Goal: Task Accomplishment & Management: Use online tool/utility

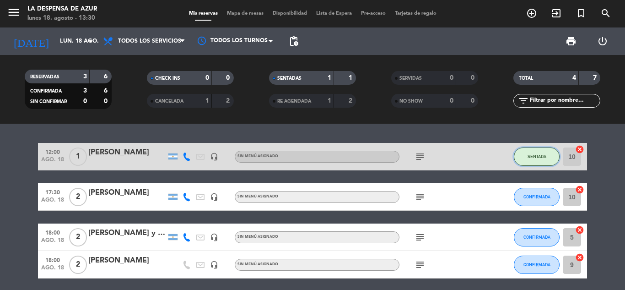
click at [547, 161] on button "SENTADA" at bounding box center [537, 156] width 46 height 18
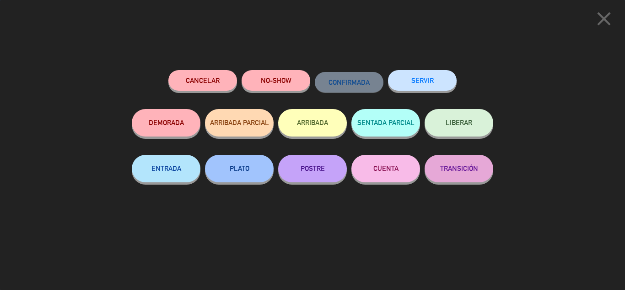
click at [427, 85] on button "SERVIR" at bounding box center [422, 80] width 69 height 21
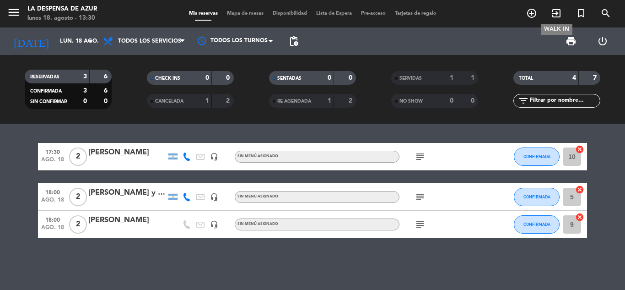
click at [559, 11] on icon "exit_to_app" at bounding box center [556, 13] width 11 height 11
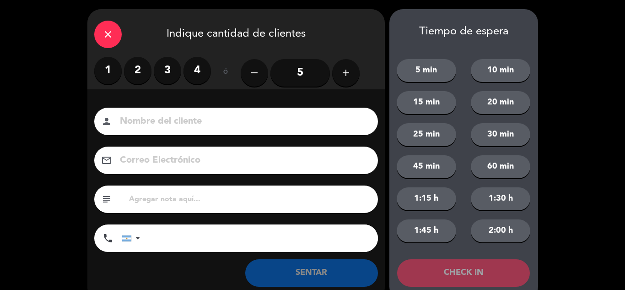
click at [171, 71] on label "3" at bounding box center [167, 70] width 27 height 27
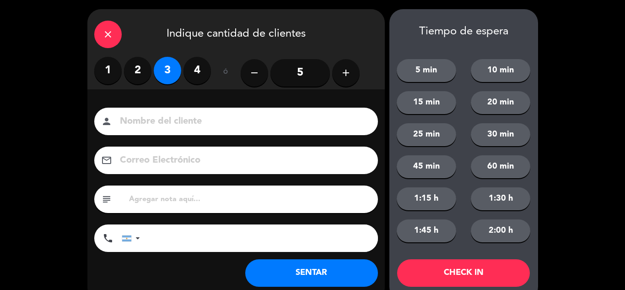
click at [166, 120] on input at bounding box center [242, 121] width 247 height 16
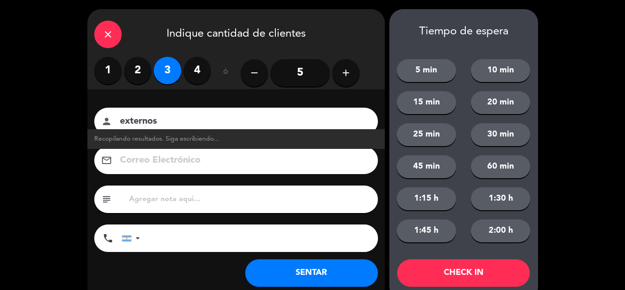
click at [187, 122] on input "externos" at bounding box center [242, 121] width 247 height 16
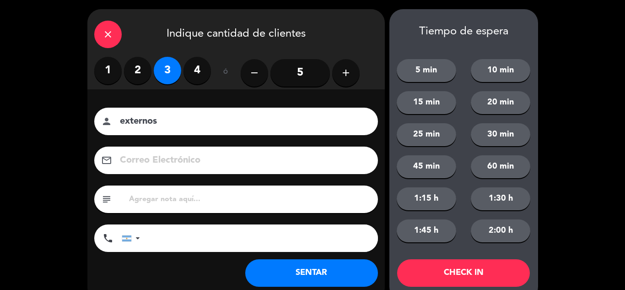
click at [195, 119] on input "externos" at bounding box center [242, 121] width 247 height 16
type input "externos"
click at [296, 276] on button "SENTAR" at bounding box center [311, 272] width 133 height 27
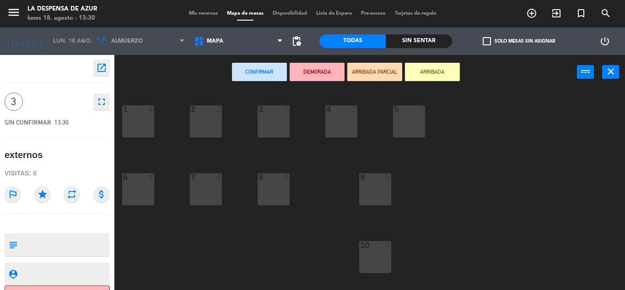
click at [153, 125] on div "1 4" at bounding box center [138, 121] width 32 height 32
click at [148, 129] on div "1 4" at bounding box center [138, 121] width 32 height 32
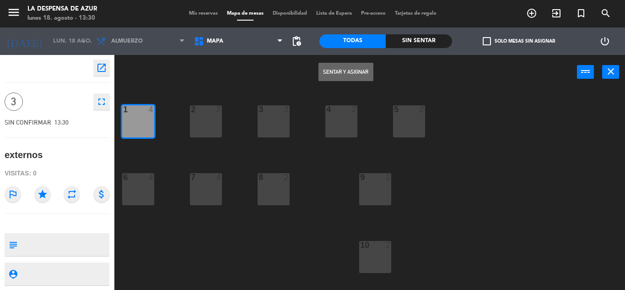
click at [345, 70] on button "Sentar y Asignar" at bounding box center [345, 72] width 55 height 18
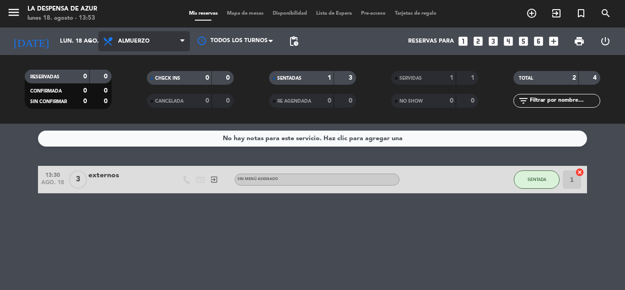
click at [138, 45] on span "Almuerzo" at bounding box center [144, 41] width 92 height 20
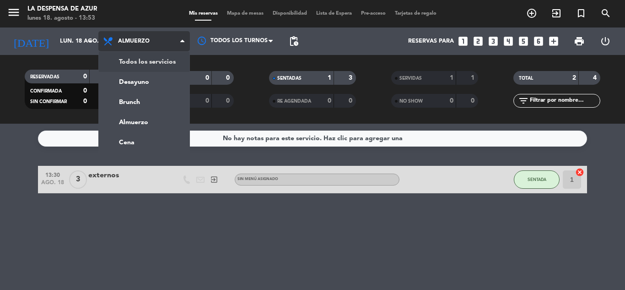
click at [137, 64] on div "menu La Despensa de Azur [DATE] 18. agosto - 13:53 Mis reservas Mapa de mesas D…" at bounding box center [312, 62] width 625 height 124
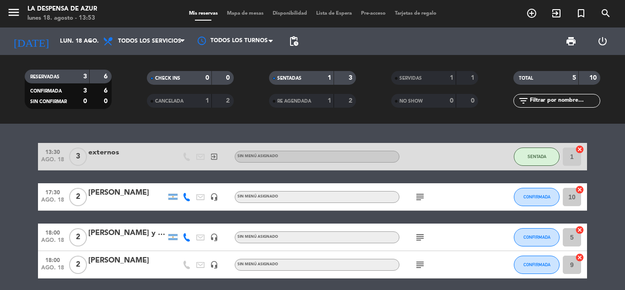
click at [143, 53] on div "Todos los servicios Desayuno Brunch Almuerzo Cena Todos los servicios Todos los…" at bounding box center [144, 40] width 92 height 27
click at [147, 48] on span "Todos los servicios" at bounding box center [144, 41] width 92 height 20
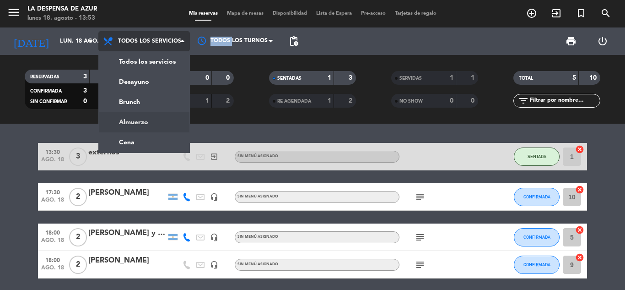
click at [139, 117] on div "menu La Despensa de Azur [DATE] 18. agosto - 13:53 Mis reservas Mapa de mesas D…" at bounding box center [312, 62] width 625 height 124
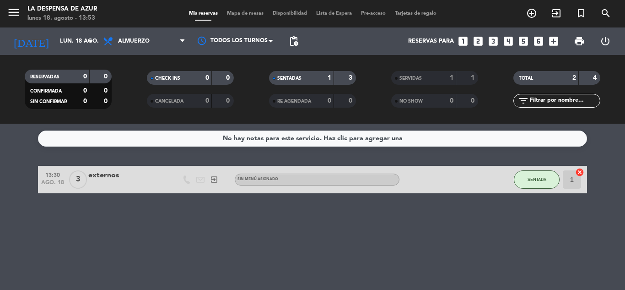
click at [146, 110] on div "CHECK INS 0 0 CANCELADA 0 0" at bounding box center [190, 89] width 122 height 50
